Goal: Task Accomplishment & Management: Use online tool/utility

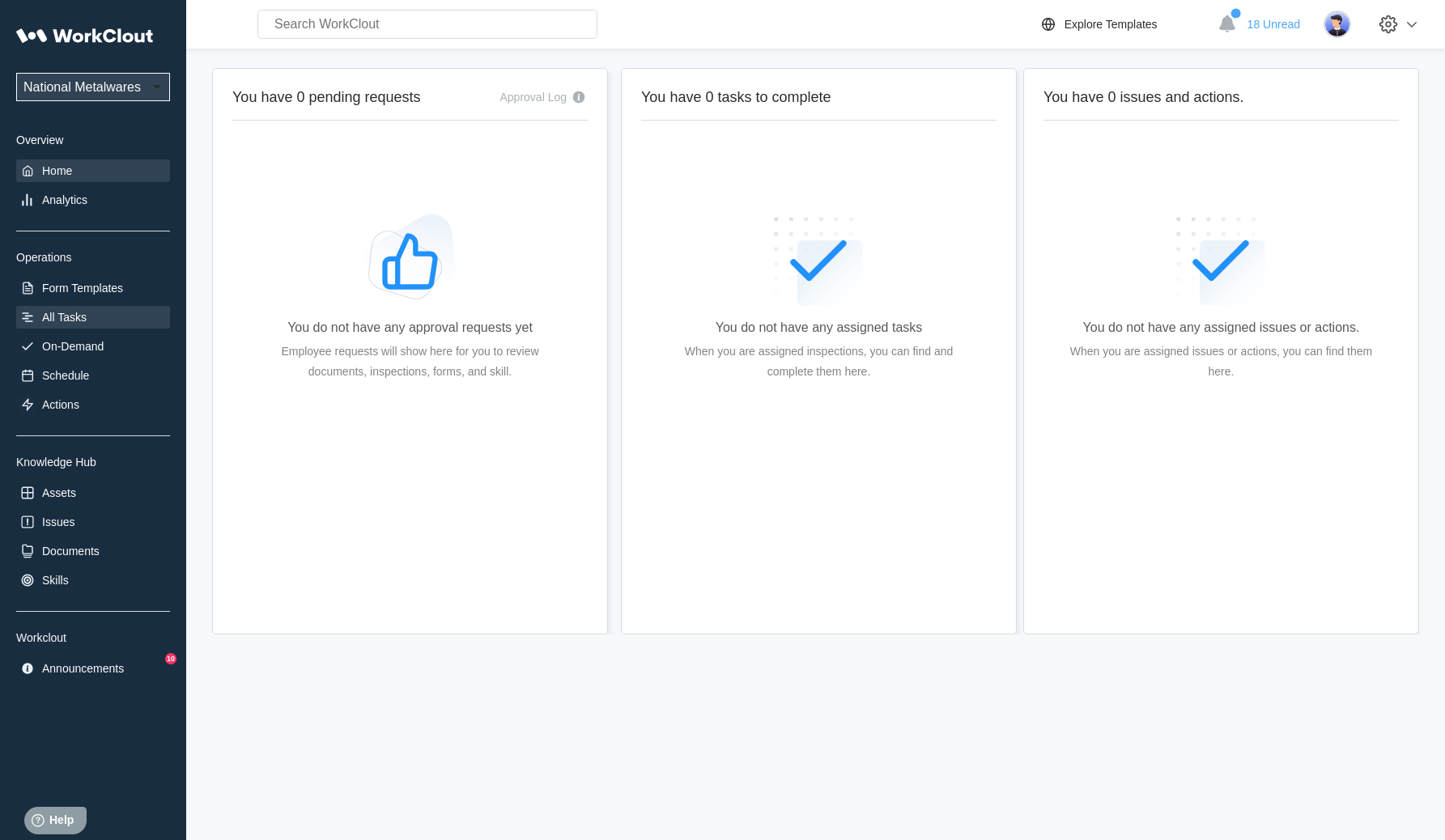
click at [122, 326] on div "All Tasks" at bounding box center [93, 316] width 154 height 23
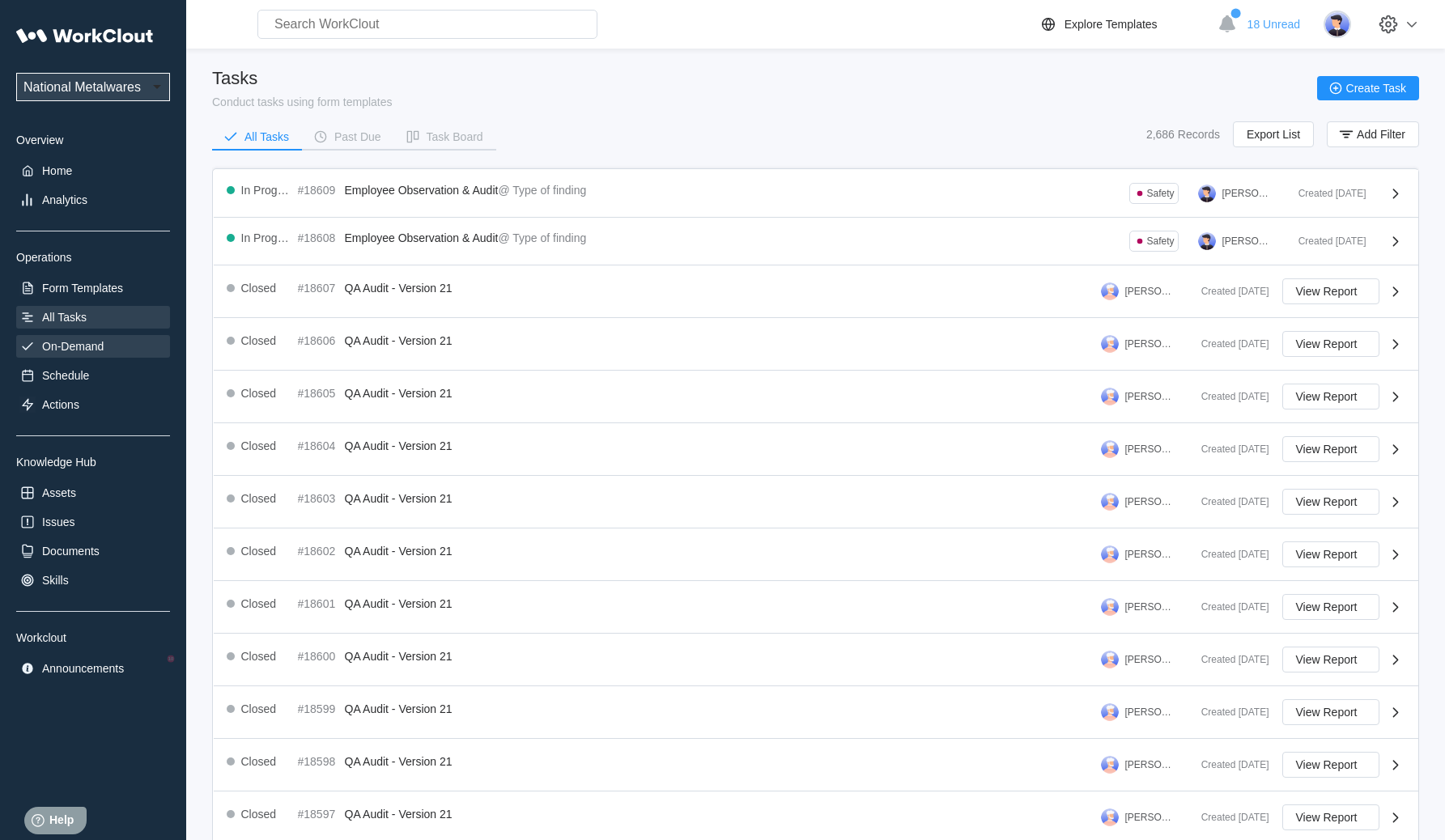
click at [135, 352] on div "On-Demand" at bounding box center [93, 346] width 154 height 23
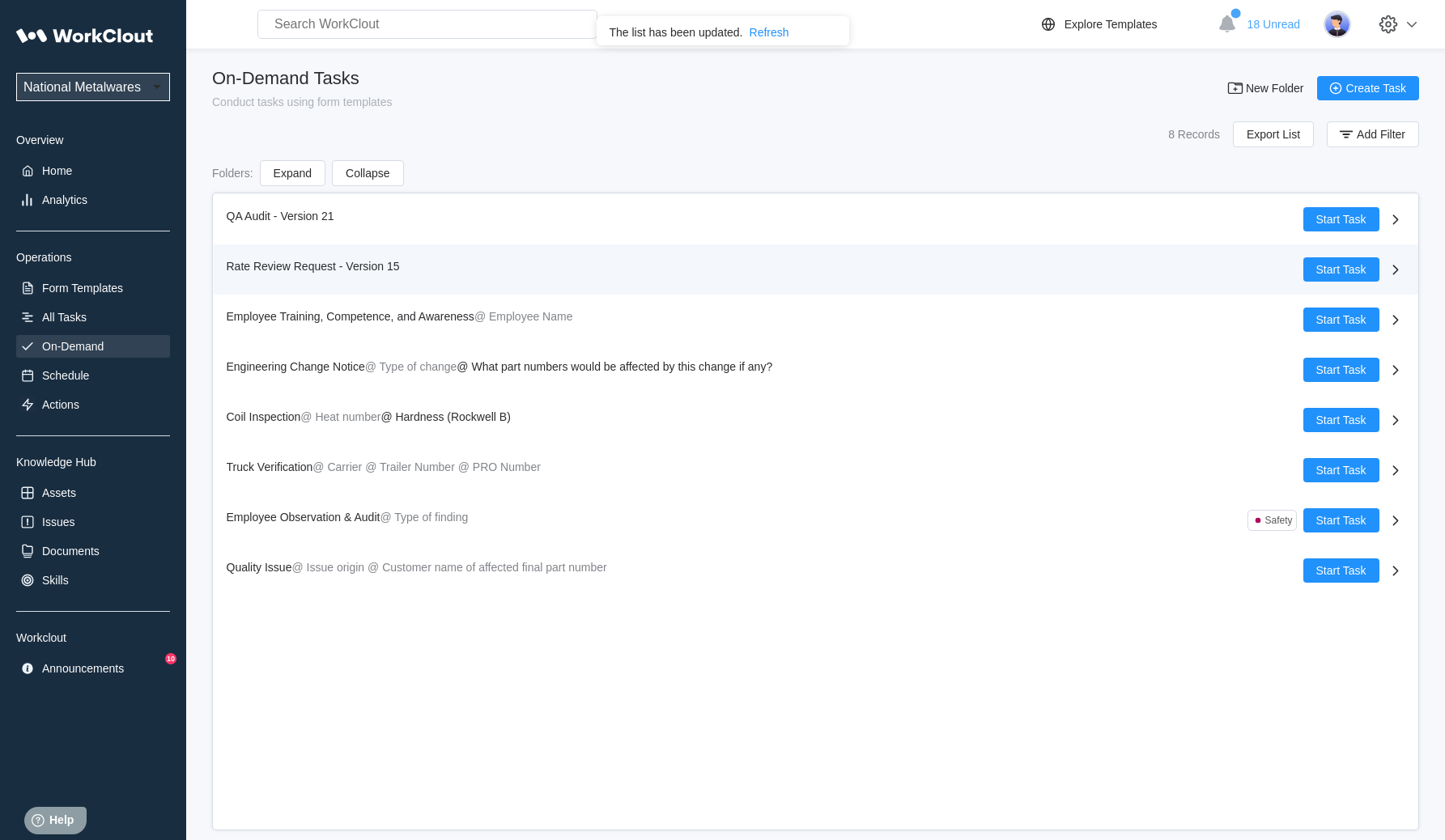
click at [858, 270] on div "Rate Review Request - Version 15" at bounding box center [764, 269] width 1077 height 24
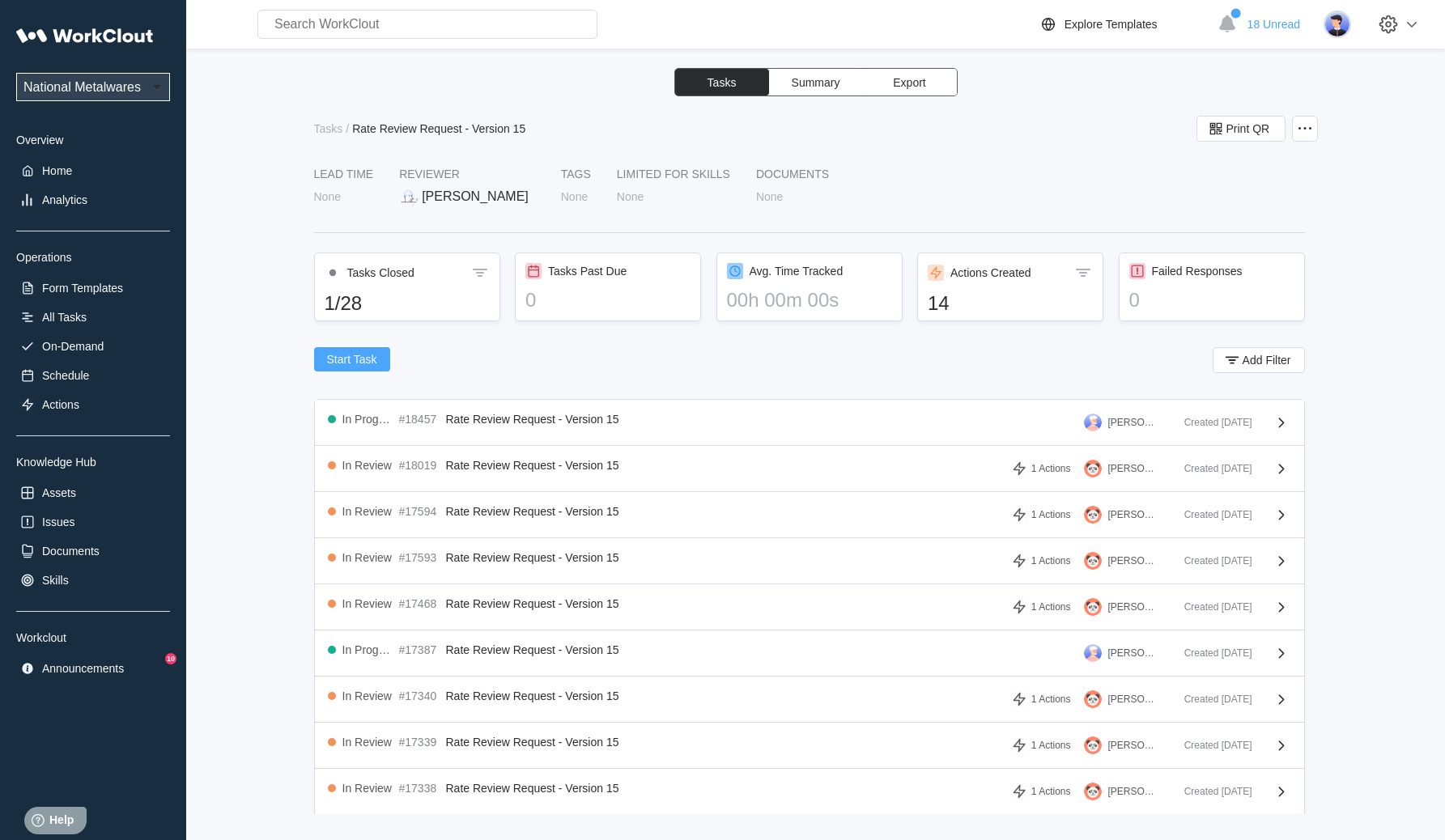
click at [332, 362] on span "Start Task" at bounding box center [352, 359] width 50 height 12
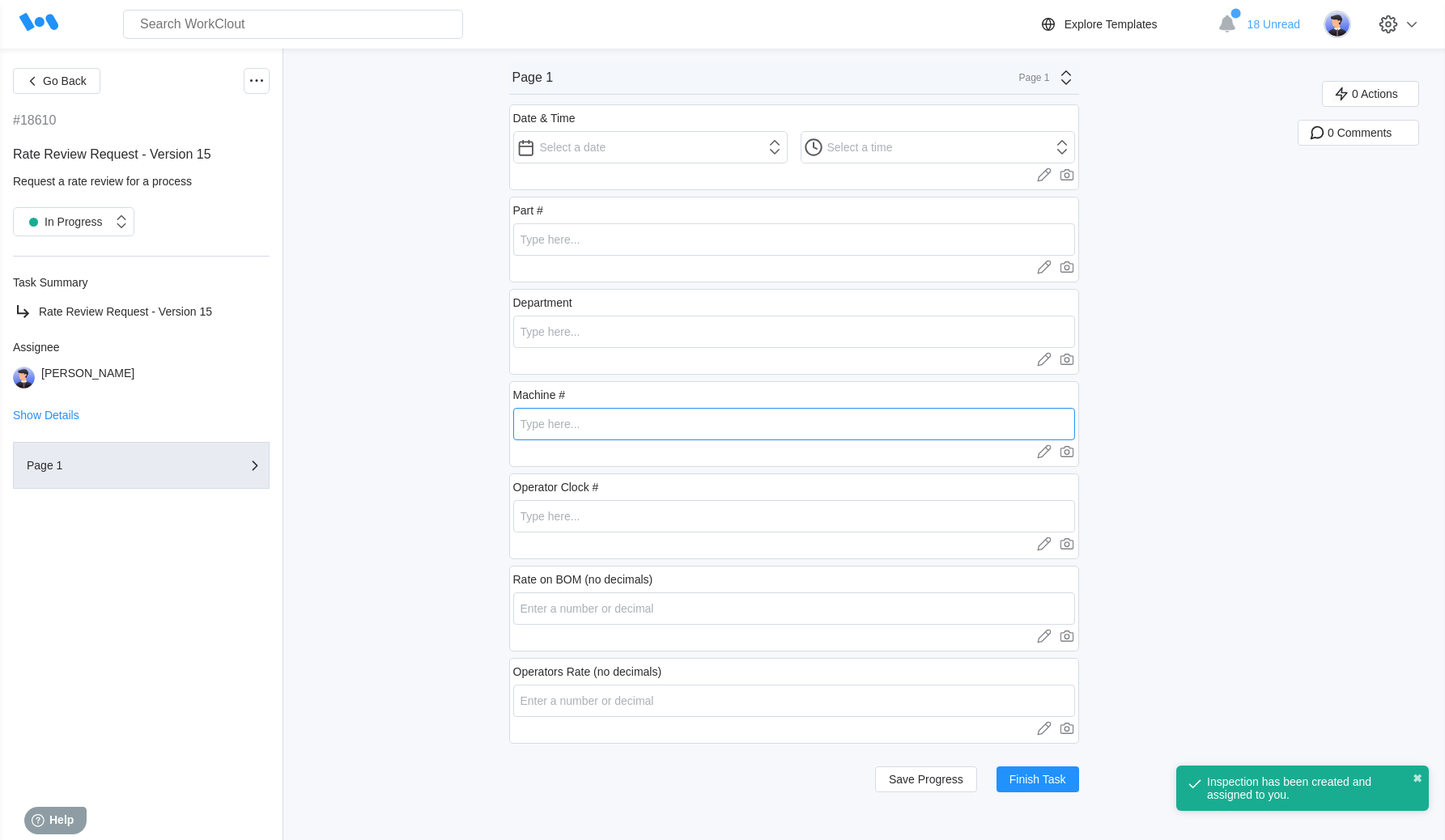
click at [644, 425] on input "text" at bounding box center [793, 423] width 561 height 33
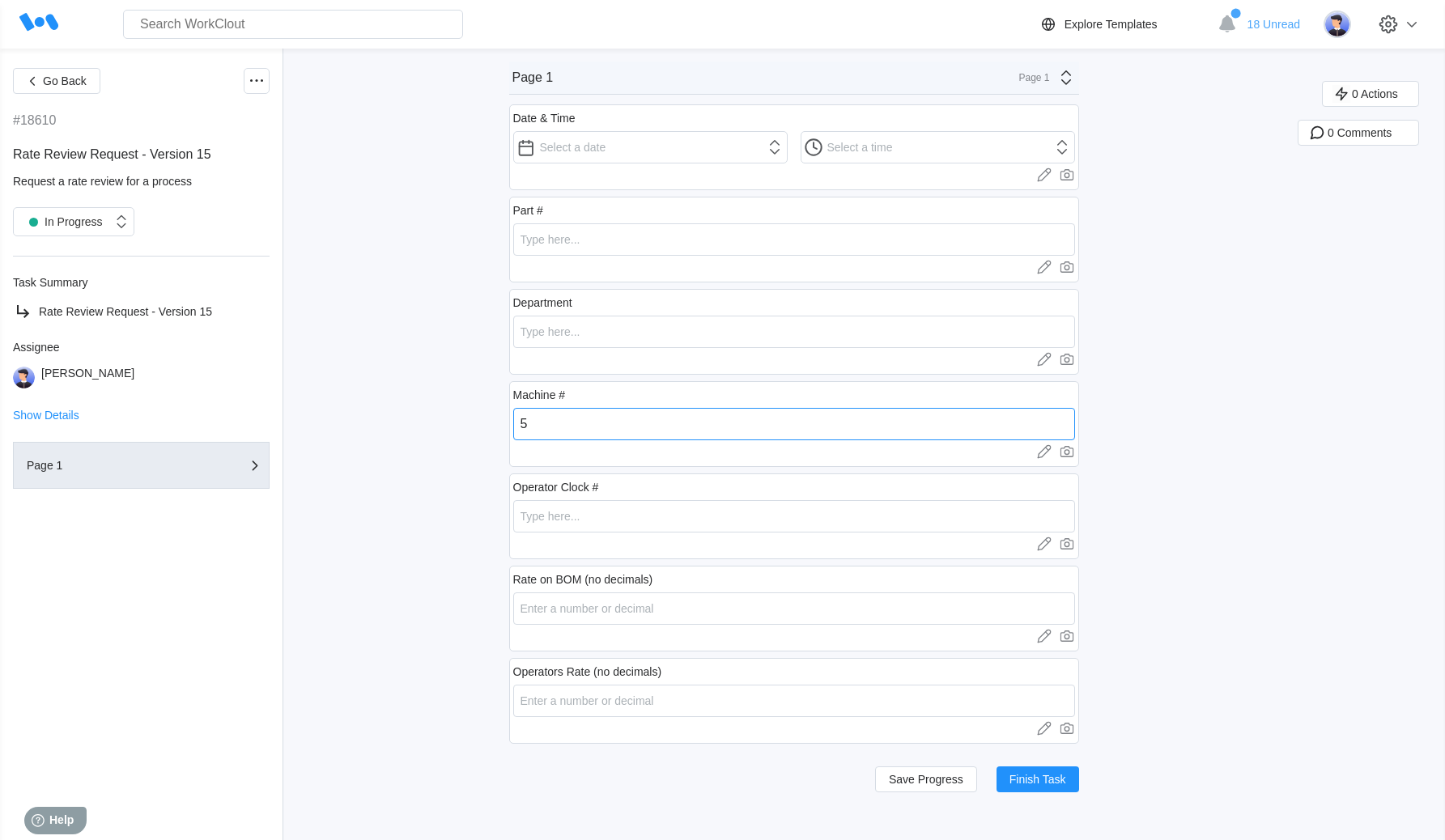
type input "5"
click at [635, 496] on div "Operator Clock # Upload images or videos to this field Drag and Drop or Upload …" at bounding box center [793, 516] width 570 height 86
click at [642, 503] on input "text" at bounding box center [793, 516] width 561 height 33
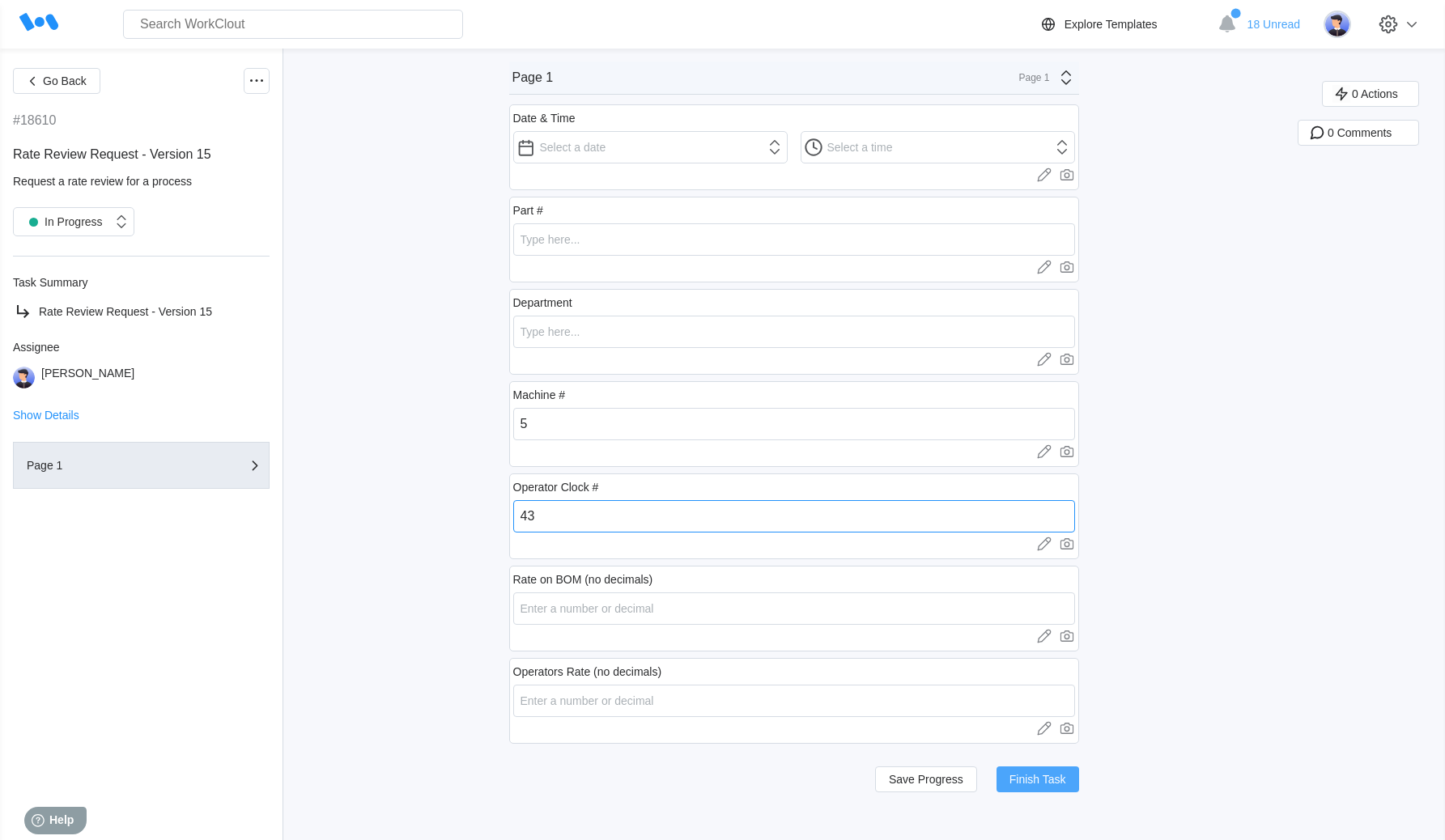
type input "43"
click at [1051, 772] on button "Finish Task" at bounding box center [1037, 779] width 83 height 26
